Goal: Information Seeking & Learning: Understand process/instructions

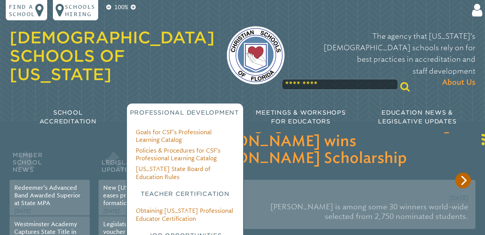
click at [188, 109] on p "Professional Development" at bounding box center [184, 113] width 117 height 9
click at [161, 207] on link "Obtaining [US_STATE] Professional Educator Certification" at bounding box center [184, 214] width 97 height 15
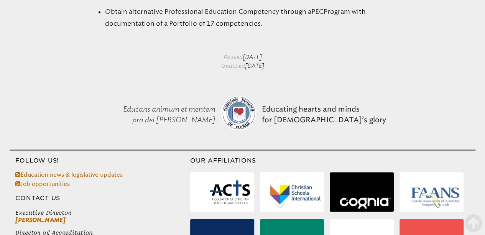
scroll to position [621, 0]
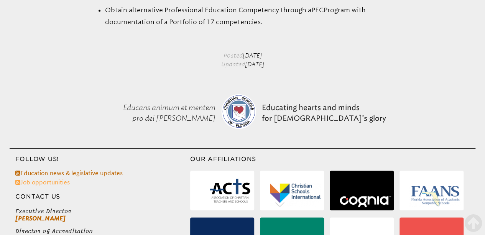
click at [51, 186] on link "Job opportunities" at bounding box center [42, 181] width 54 height 7
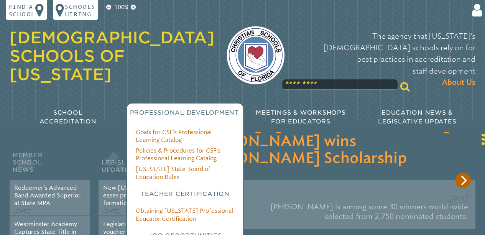
click at [188, 109] on span "Professional Development" at bounding box center [184, 112] width 109 height 7
click at [193, 109] on span "Professional Development" at bounding box center [184, 112] width 109 height 7
click at [179, 128] on link "Goals for CSF’s Professional Learning Catalog" at bounding box center [174, 135] width 76 height 15
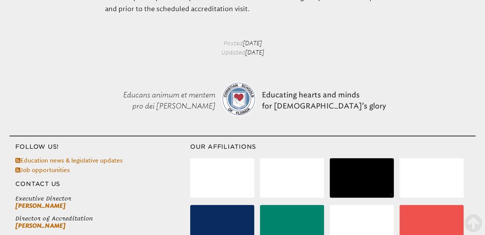
scroll to position [1061, 0]
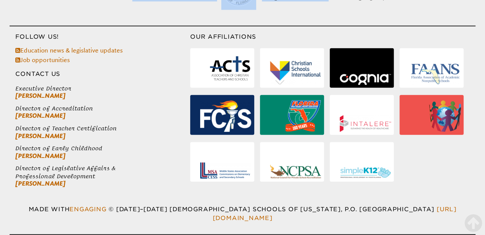
drag, startPoint x: 100, startPoint y: 76, endPoint x: 326, endPoint y: 13, distance: 234.2
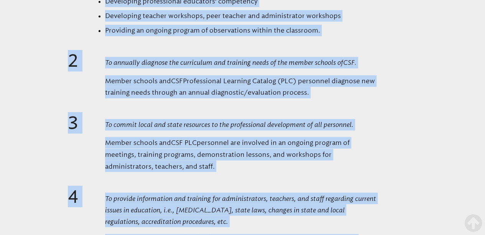
scroll to position [559, 0]
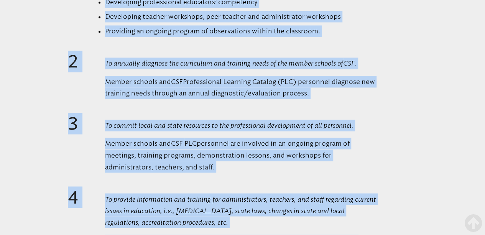
click at [173, 21] on li "Developing teacher workshops, peer teacher and administrator workshops" at bounding box center [242, 17] width 275 height 12
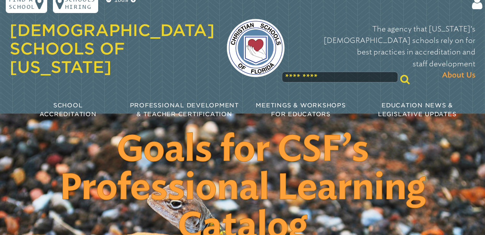
scroll to position [0, 0]
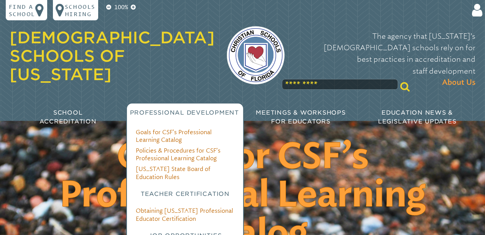
click at [173, 109] on span "Professional Development" at bounding box center [184, 112] width 109 height 7
click at [173, 128] on link "Goals for CSF’s Professional Learning Catalog" at bounding box center [174, 135] width 76 height 15
click at [162, 207] on link "Obtaining [US_STATE] Professional Educator Certification" at bounding box center [184, 214] width 97 height 15
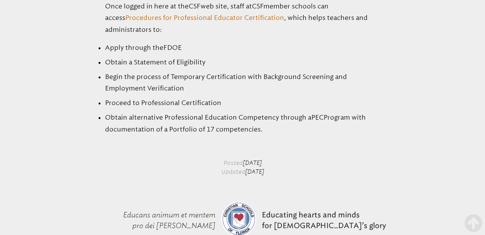
scroll to position [515, 0]
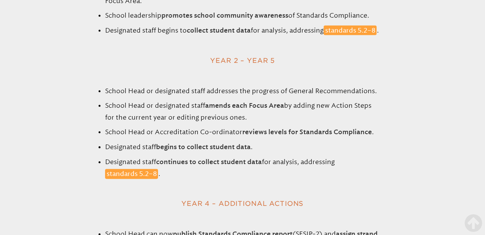
scroll to position [766, 0]
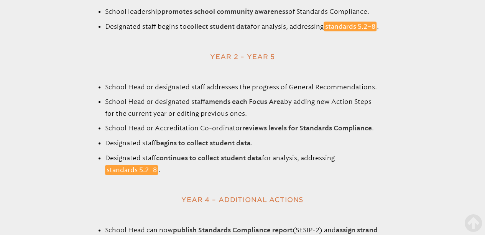
click at [393, 147] on ul "School Head or designated staff addresses the progress of General Recommendatio…" at bounding box center [242, 128] width 485 height 95
